Goal: Information Seeking & Learning: Check status

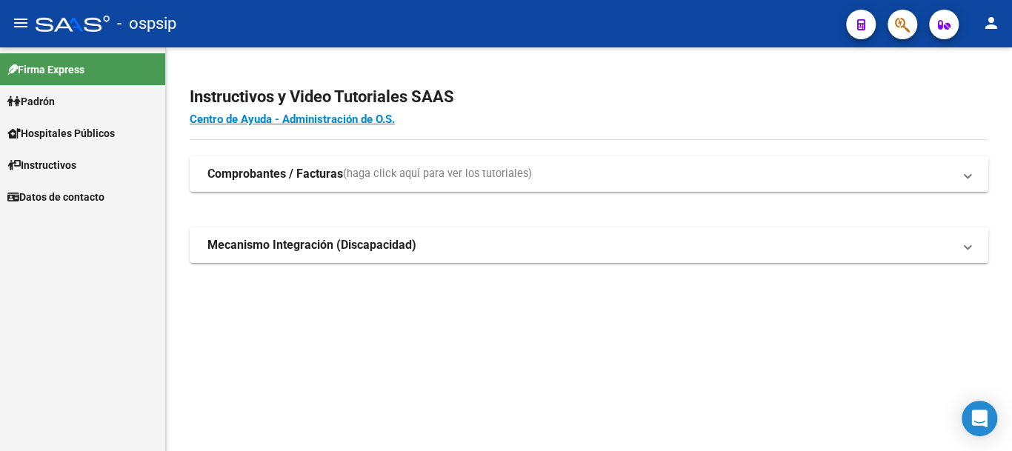
click at [37, 99] on span "Padrón" at bounding box center [30, 101] width 47 height 16
click at [87, 99] on link "Padrón" at bounding box center [82, 101] width 165 height 32
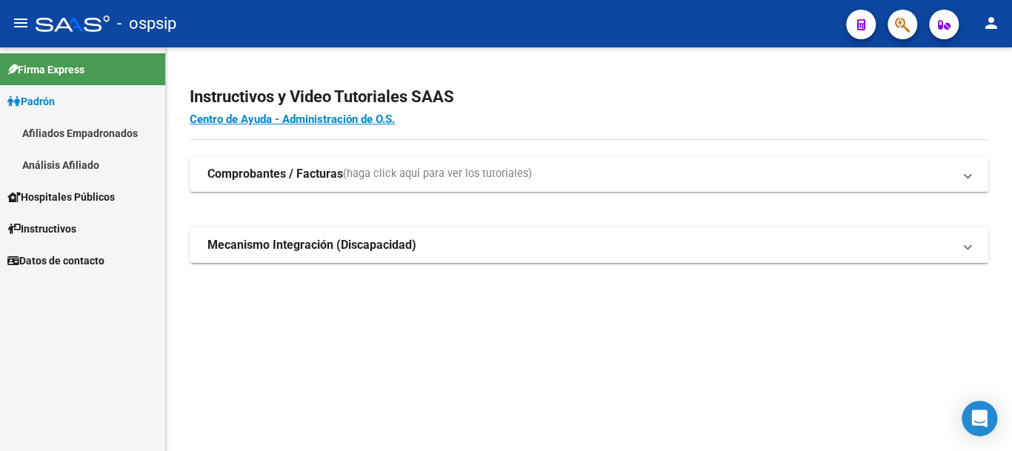
click at [119, 162] on link "Análisis Afiliado" at bounding box center [82, 165] width 165 height 32
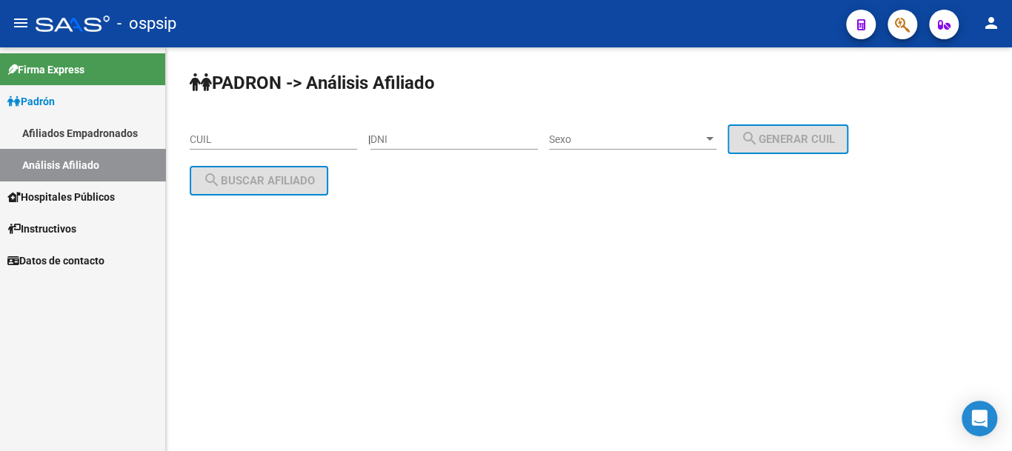
click at [427, 136] on input "DNI" at bounding box center [453, 139] width 167 height 13
type input "20654786"
click at [616, 123] on div "Sexo Sexo" at bounding box center [632, 135] width 167 height 30
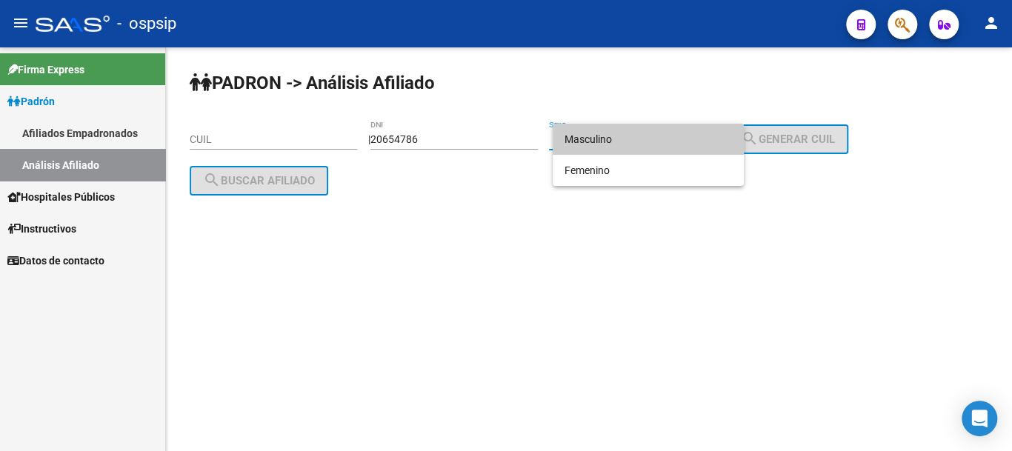
click at [624, 136] on span "Masculino" at bounding box center [647, 139] width 167 height 31
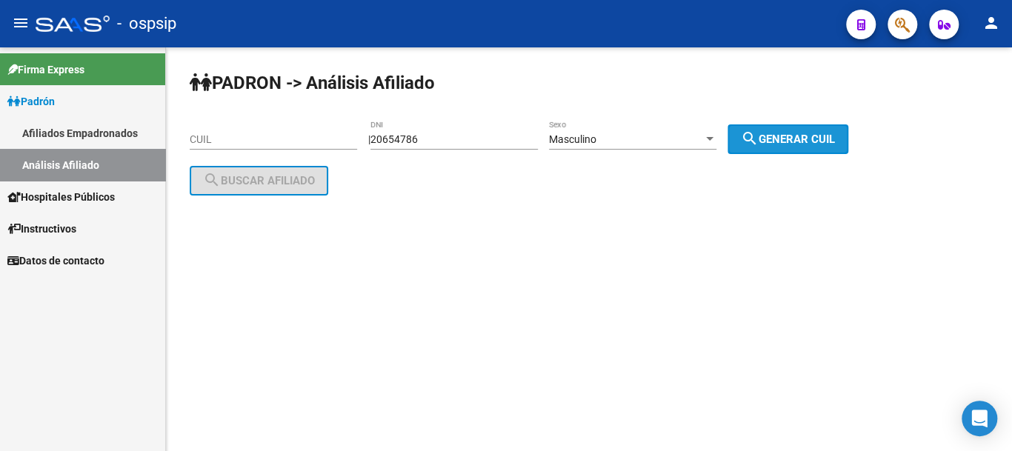
click at [777, 136] on span "search Generar CUIL" at bounding box center [788, 139] width 94 height 13
type input "20-20654786-4"
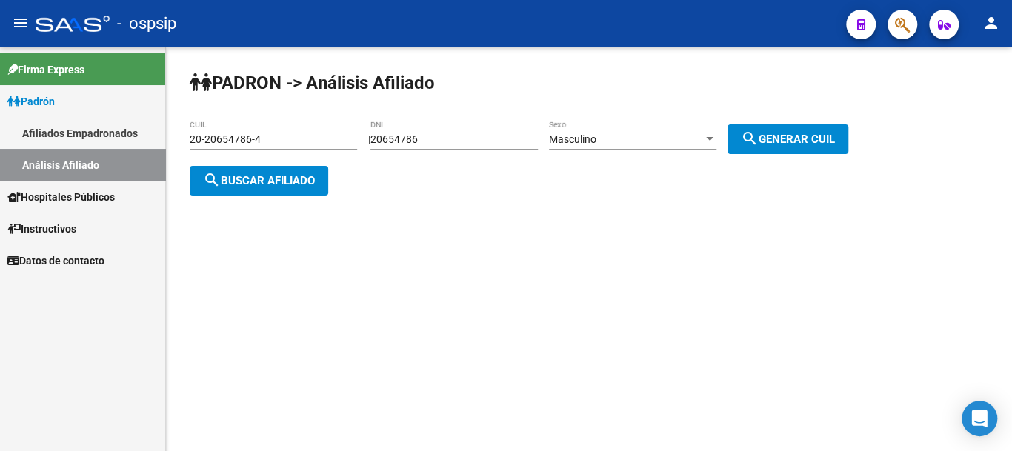
click at [311, 185] on span "search Buscar afiliado" at bounding box center [259, 180] width 112 height 13
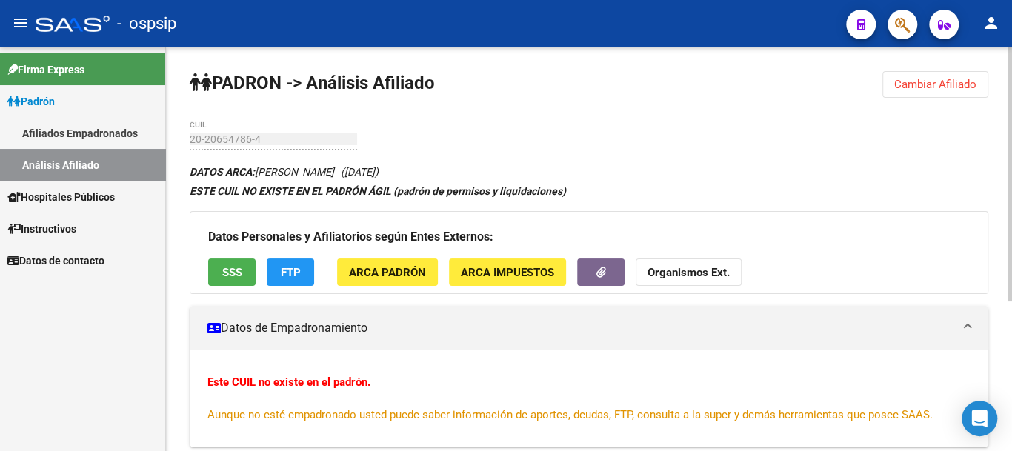
scroll to position [74, 0]
